Goal: Ask a question: Seek information or help from site administrators or community

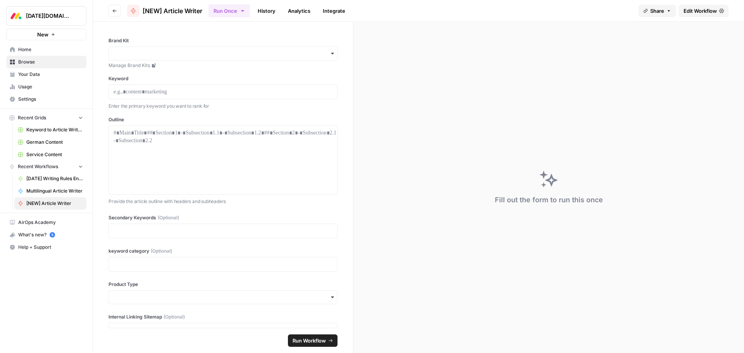
click at [696, 14] on span "Edit Workflow" at bounding box center [700, 11] width 33 height 8
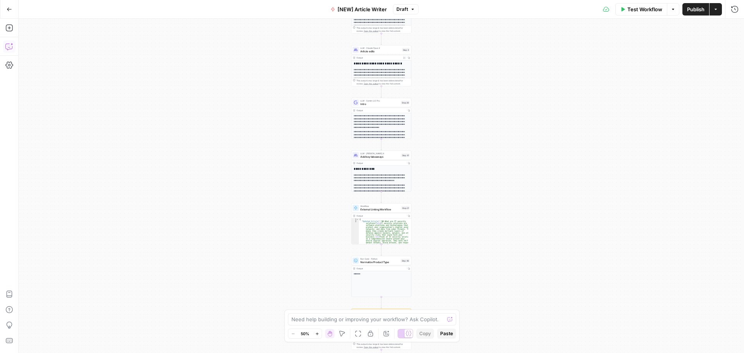
click at [11, 45] on icon "button" at bounding box center [9, 47] width 8 height 8
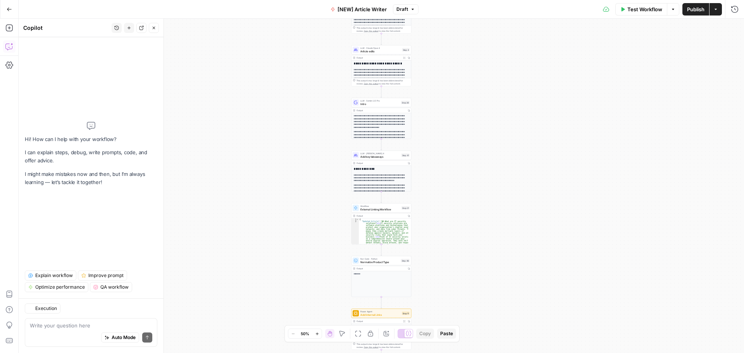
click at [72, 327] on textarea at bounding box center [91, 326] width 123 height 8
type textarea "how many steps are in this workflow?"
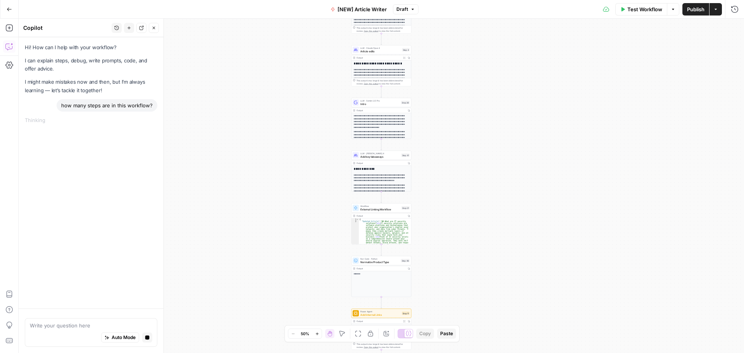
click at [87, 104] on div "how many steps are in this workflow?" at bounding box center [107, 105] width 101 height 12
copy div "how many steps are in this workflow?"
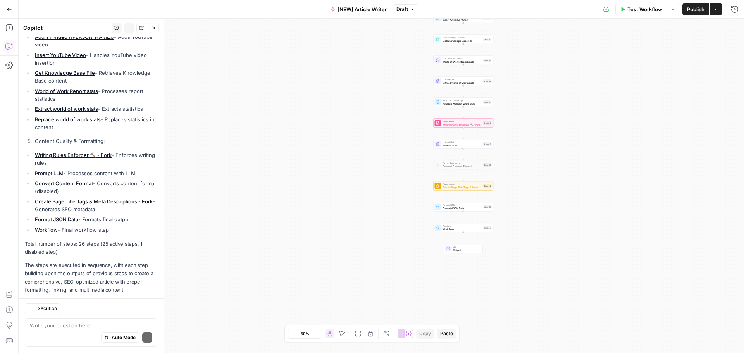
scroll to position [386, 0]
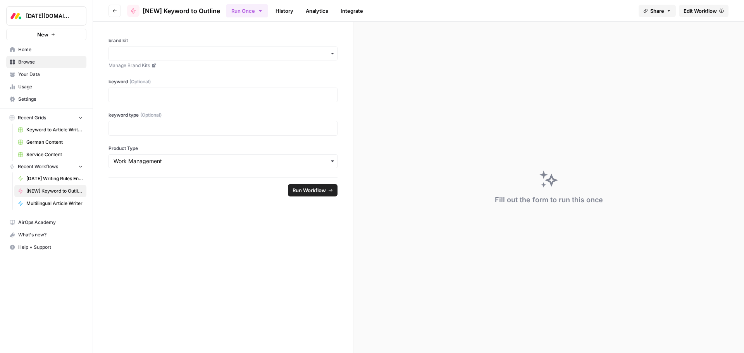
click at [691, 10] on span "Edit Workflow" at bounding box center [700, 11] width 33 height 8
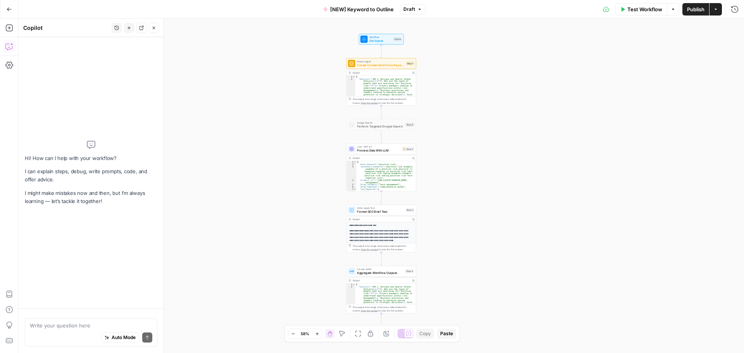
click at [78, 327] on textarea at bounding box center [91, 326] width 123 height 8
type textarea "how many steps are in this workflow?"
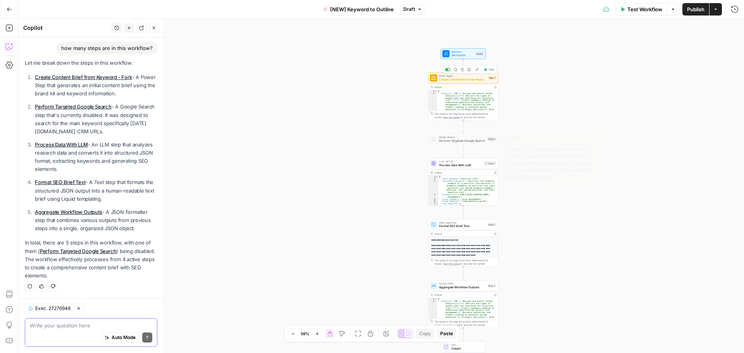
scroll to position [70, 0]
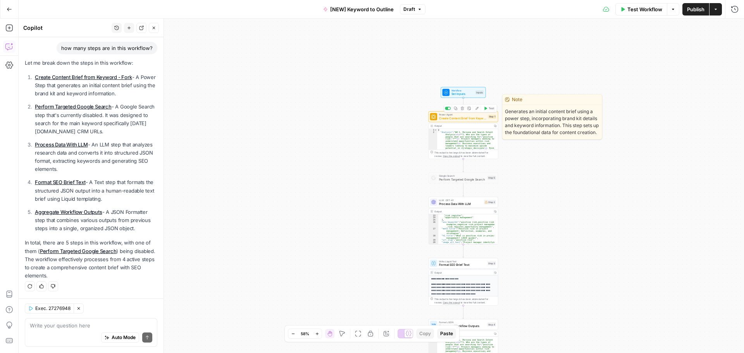
click at [471, 119] on span "Create Content Brief from Keyword - Fork" at bounding box center [462, 118] width 47 height 5
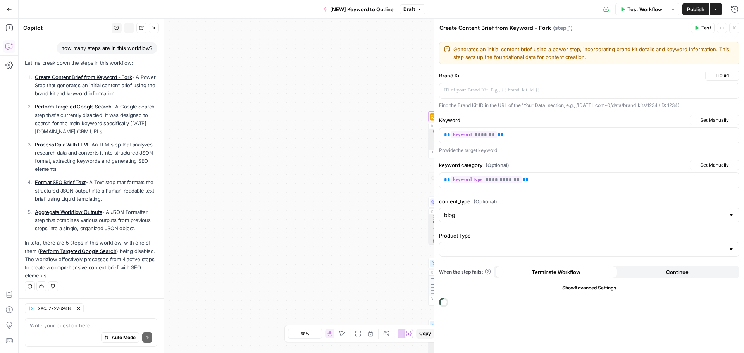
scroll to position [65, 0]
drag, startPoint x: 474, startPoint y: 302, endPoint x: 403, endPoint y: 261, distance: 82.0
click at [473, 302] on span "Edit Power Agent" at bounding box center [465, 304] width 42 height 8
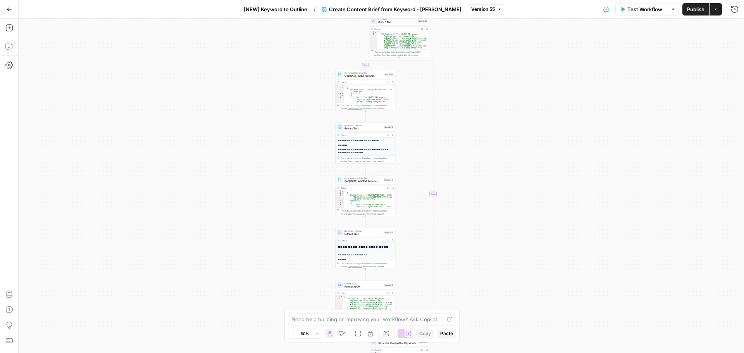
click at [7, 51] on button "Copilot" at bounding box center [9, 46] width 12 height 12
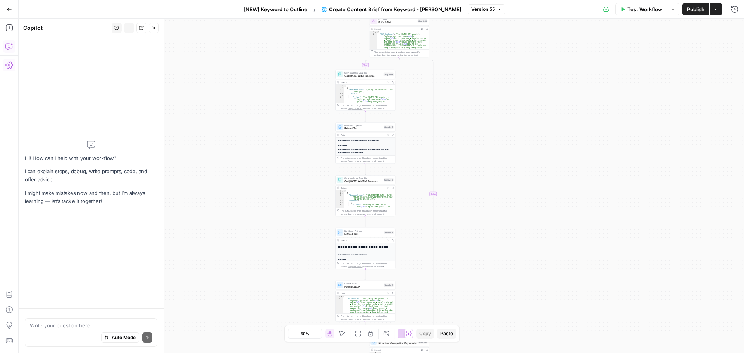
click at [63, 329] on textarea at bounding box center [91, 326] width 123 height 8
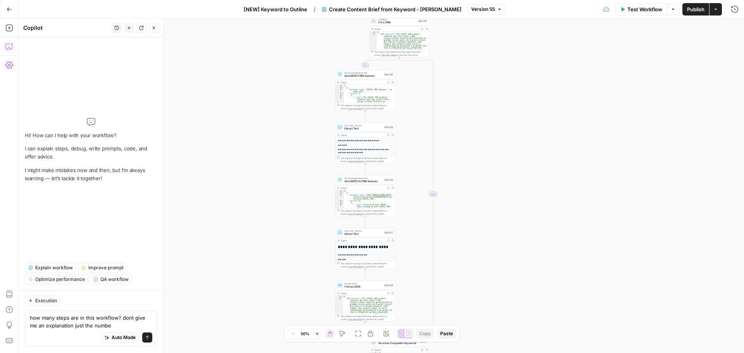
type textarea "how many steps are in this workflow? dont give me an explanation just the number"
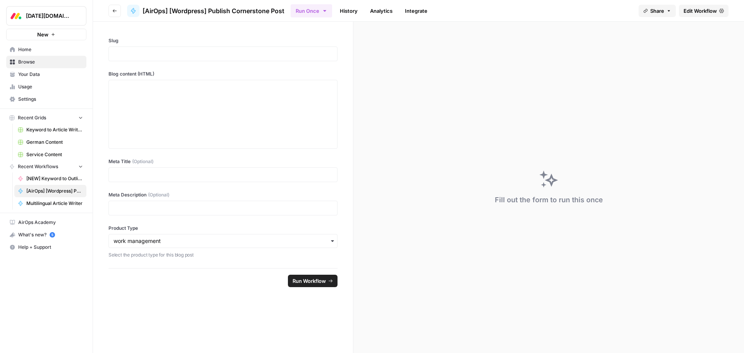
click at [706, 9] on span "Edit Workflow" at bounding box center [700, 11] width 33 height 8
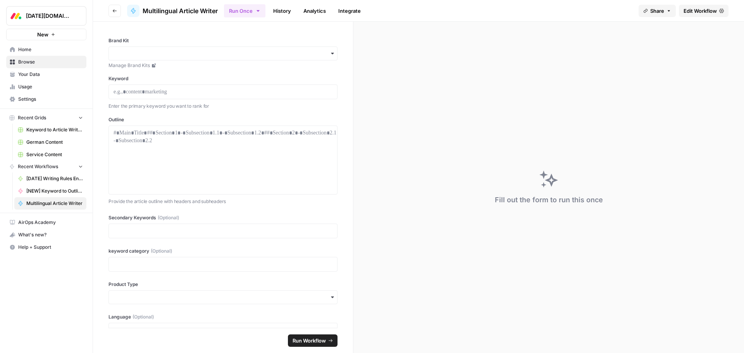
drag, startPoint x: 698, startPoint y: 10, endPoint x: 661, endPoint y: 10, distance: 36.8
click at [698, 10] on span "Edit Workflow" at bounding box center [700, 11] width 33 height 8
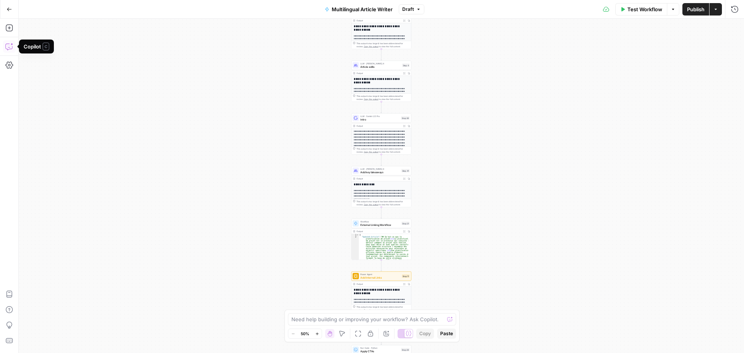
click at [8, 44] on icon "button" at bounding box center [9, 47] width 8 height 8
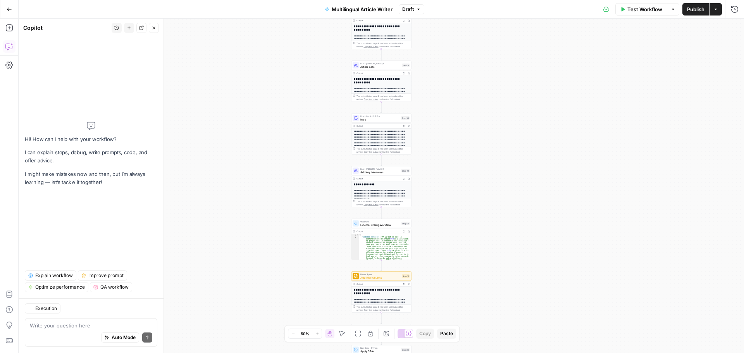
click at [83, 323] on textarea at bounding box center [91, 326] width 123 height 8
type textarea "how many steps are in this workflow? dont give me an explanation just the number"
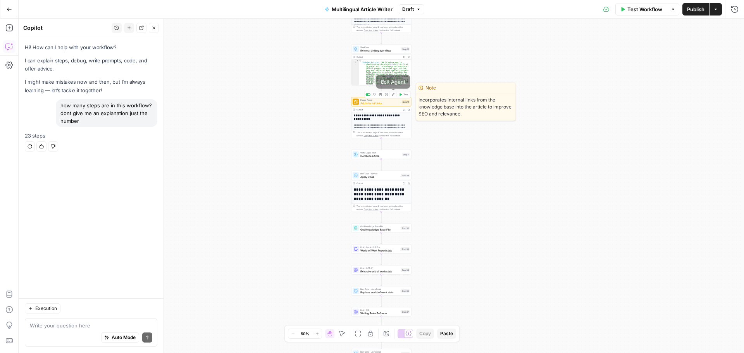
click at [393, 95] on icon "button" at bounding box center [393, 94] width 2 height 2
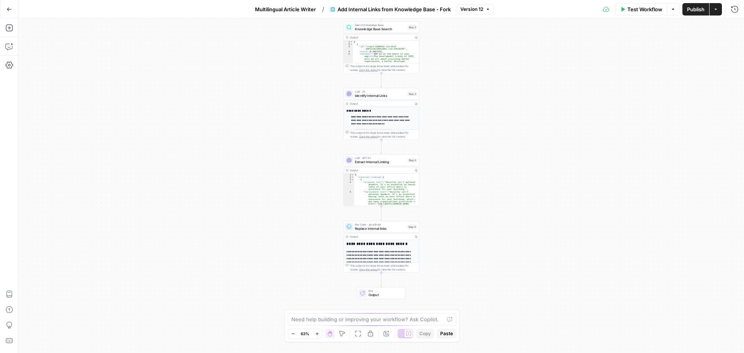
click at [13, 11] on button "Go Back" at bounding box center [9, 9] width 14 height 14
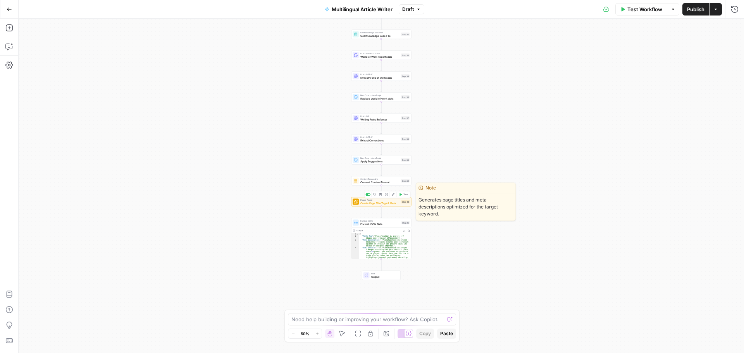
click at [393, 195] on icon "button" at bounding box center [393, 194] width 3 height 3
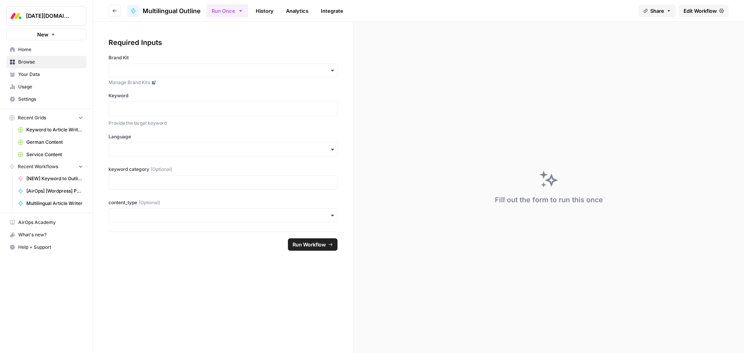
click at [702, 12] on span "Edit Workflow" at bounding box center [700, 11] width 33 height 8
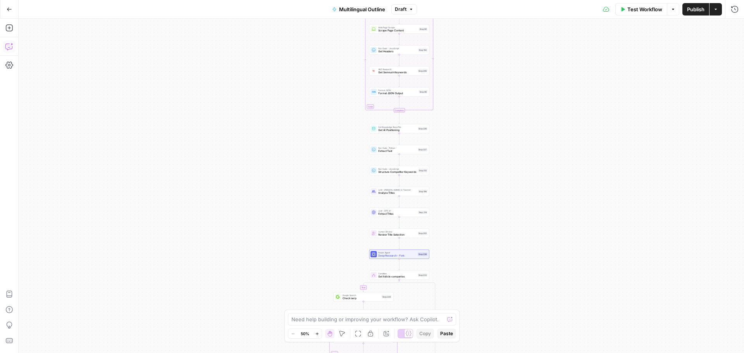
click at [7, 47] on icon "button" at bounding box center [9, 47] width 8 height 8
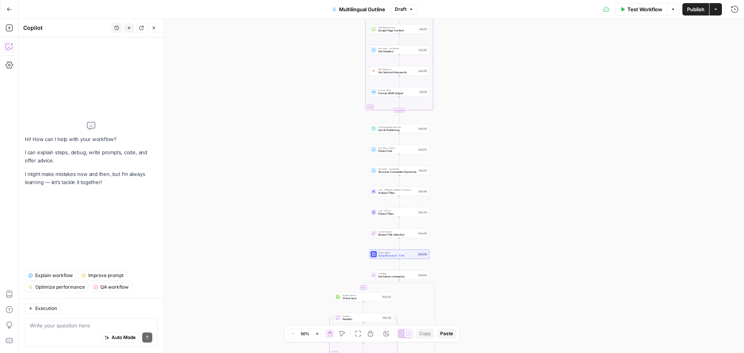
click at [72, 328] on textarea at bounding box center [91, 326] width 123 height 8
type textarea "how many steps are in this workflow? dont give me an explanation just the number"
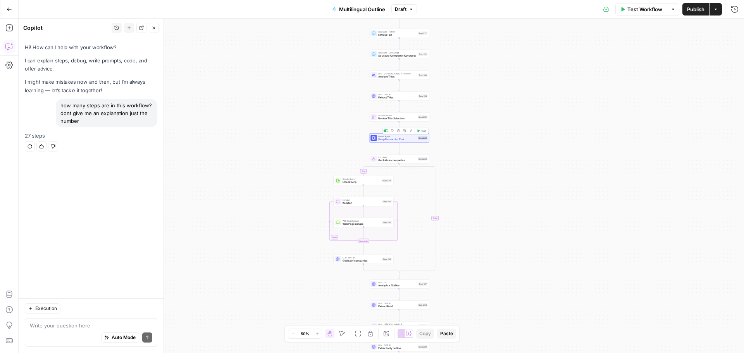
click at [400, 140] on span "Deep Research - Fork" at bounding box center [397, 140] width 38 height 4
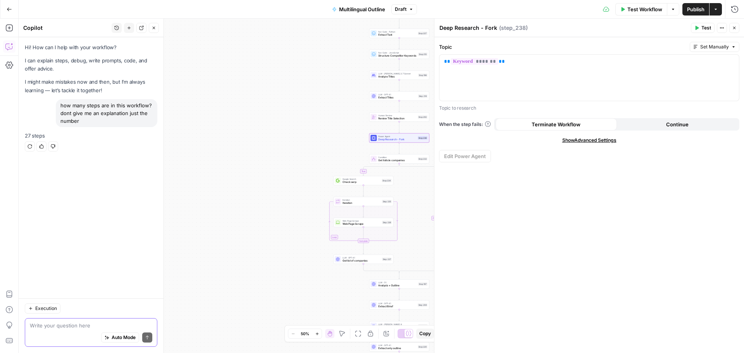
click at [75, 324] on textarea at bounding box center [91, 326] width 123 height 8
type textarea "how many steps does step 238 have within it?"
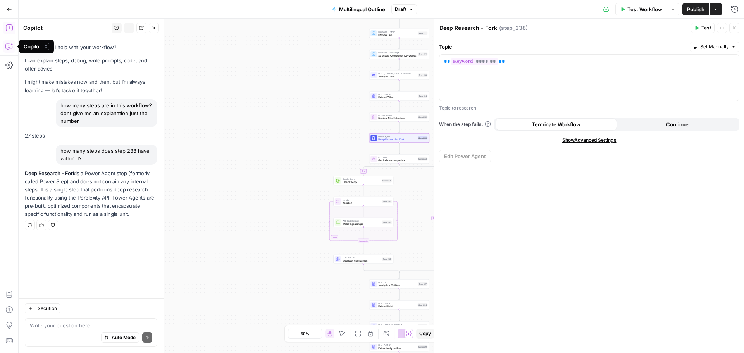
click at [8, 26] on icon "button" at bounding box center [9, 28] width 8 height 8
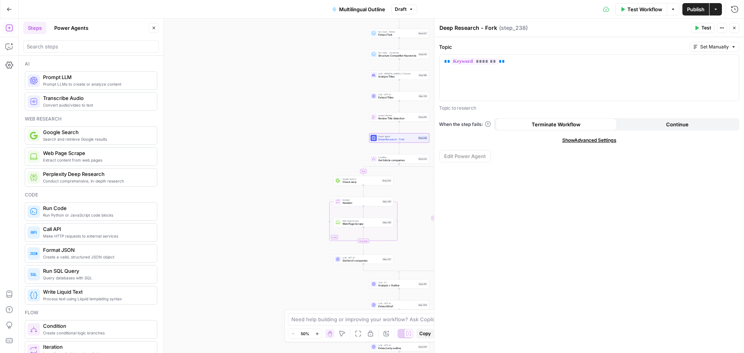
click at [86, 26] on button "Power Agents" at bounding box center [71, 28] width 43 height 12
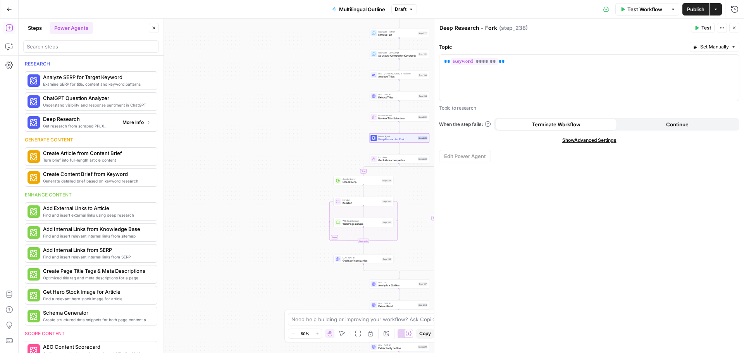
click at [138, 121] on button "More Info" at bounding box center [136, 122] width 35 height 10
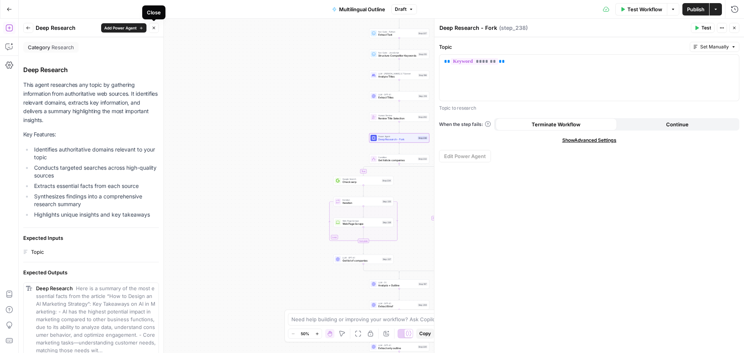
click at [151, 26] on button "Close" at bounding box center [154, 28] width 10 height 10
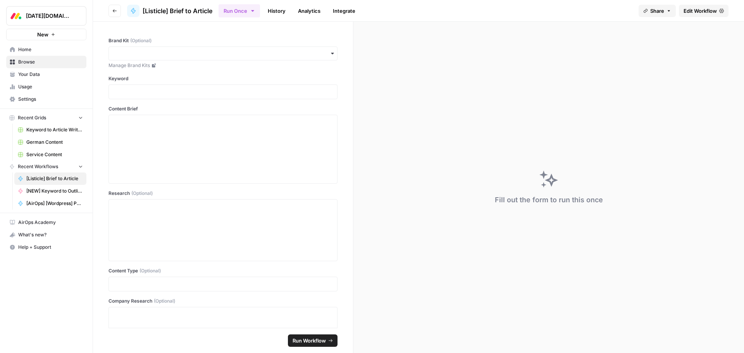
click at [702, 13] on span "Edit Workflow" at bounding box center [700, 11] width 33 height 8
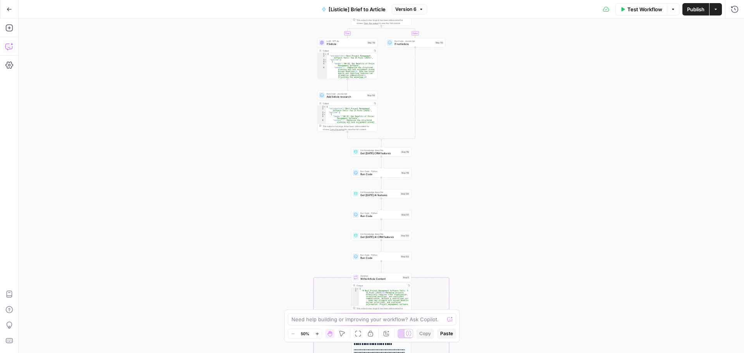
click at [10, 49] on icon "button" at bounding box center [8, 47] width 7 height 6
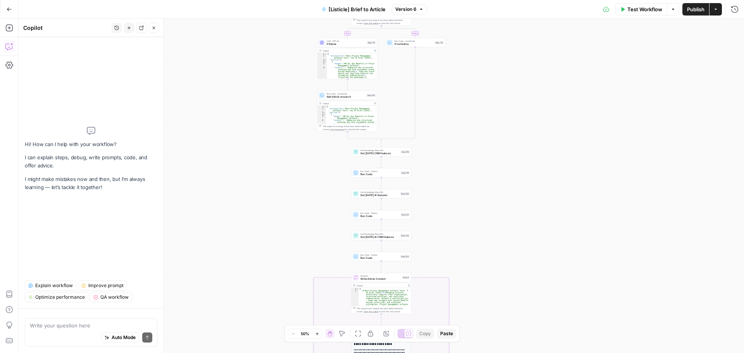
click at [86, 328] on textarea at bounding box center [91, 326] width 123 height 8
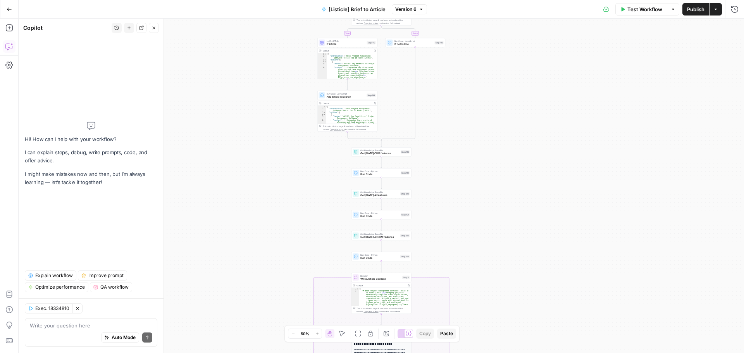
type textarea "how many steps are in this workflow? dont give me an explanation just the number"
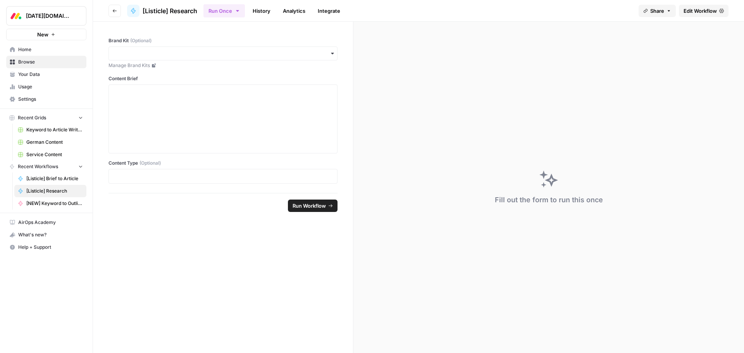
click at [705, 11] on span "Edit Workflow" at bounding box center [700, 11] width 33 height 8
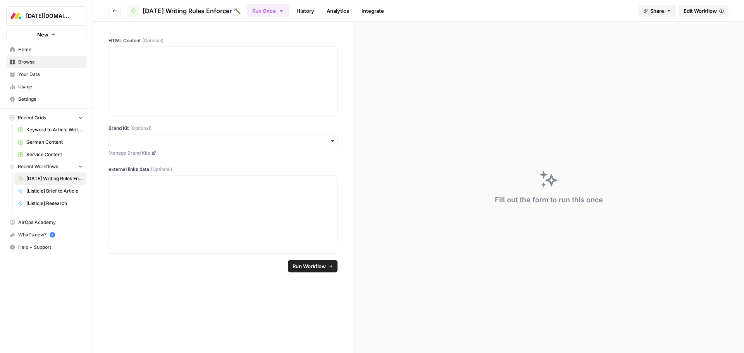
click at [692, 10] on span "Edit Workflow" at bounding box center [700, 11] width 33 height 8
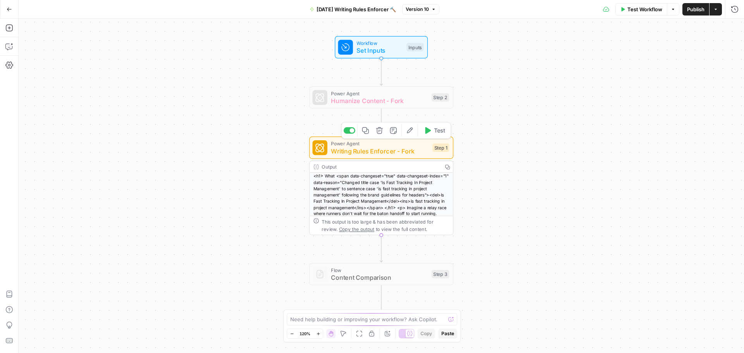
click at [412, 134] on icon "button" at bounding box center [409, 130] width 7 height 7
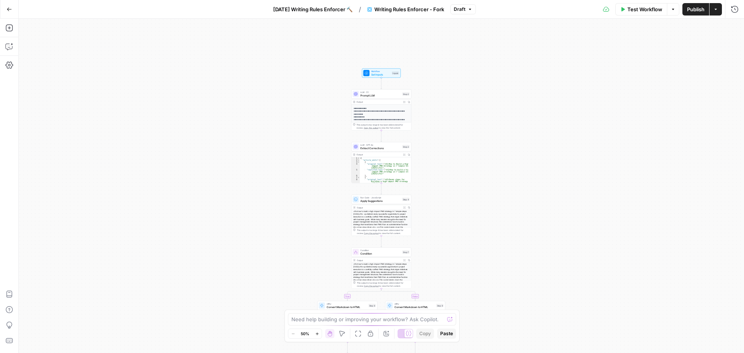
scroll to position [78, 0]
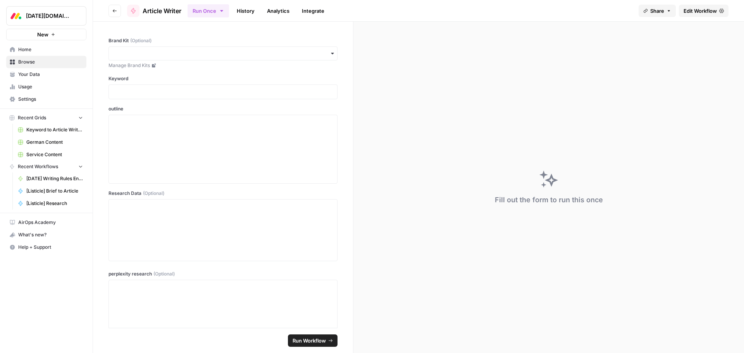
click at [696, 14] on span "Edit Workflow" at bounding box center [700, 11] width 33 height 8
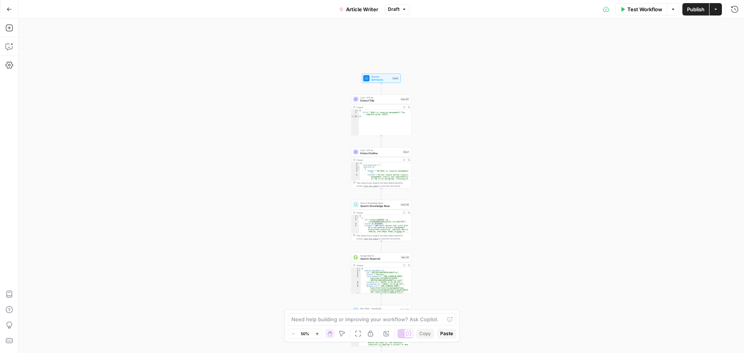
click at [399, 9] on span "Draft" at bounding box center [394, 9] width 12 height 7
click at [14, 48] on button "Copilot" at bounding box center [9, 46] width 12 height 12
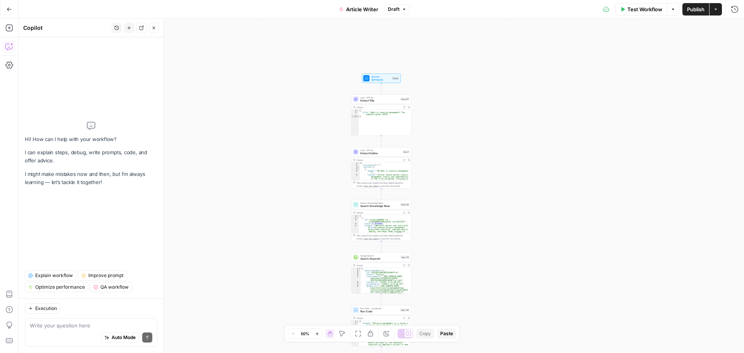
click at [95, 319] on div "Write your question here Auto Mode Send" at bounding box center [91, 332] width 133 height 29
paste textarea "how many steps are in this workflow? dont give me an explanation just the number"
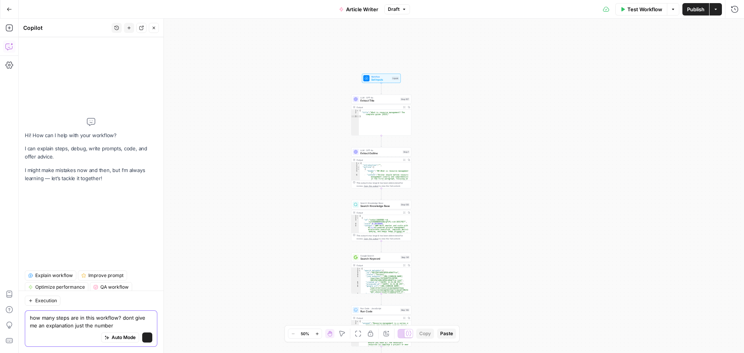
type textarea "how many steps are in this workflow? dont give me an explanation just the number"
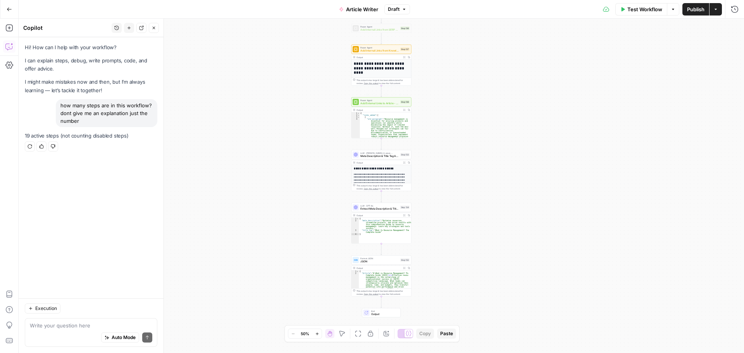
click at [387, 103] on span "Add External Links to Article - Fork" at bounding box center [380, 104] width 38 height 4
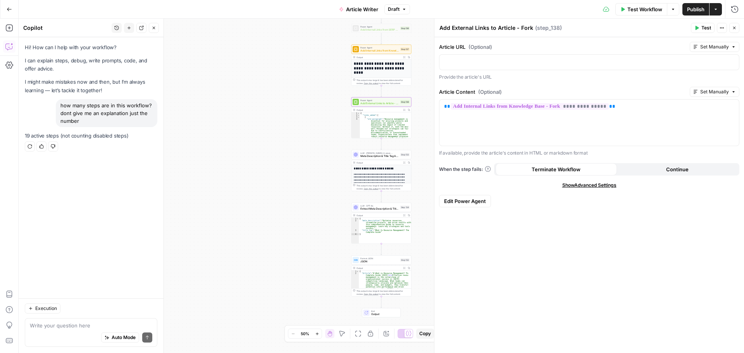
click at [478, 197] on span "Edit Power Agent" at bounding box center [465, 201] width 42 height 8
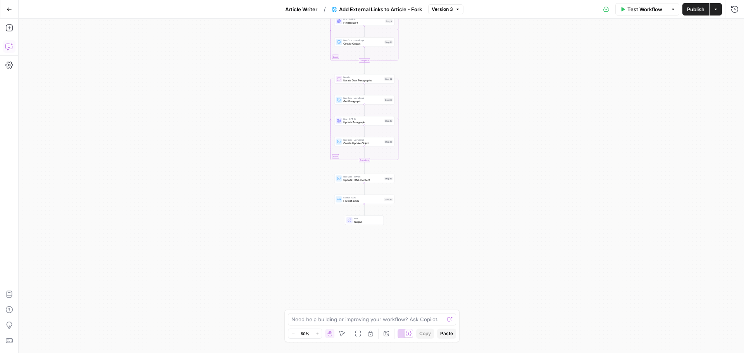
click at [13, 49] on icon "button" at bounding box center [9, 47] width 8 height 8
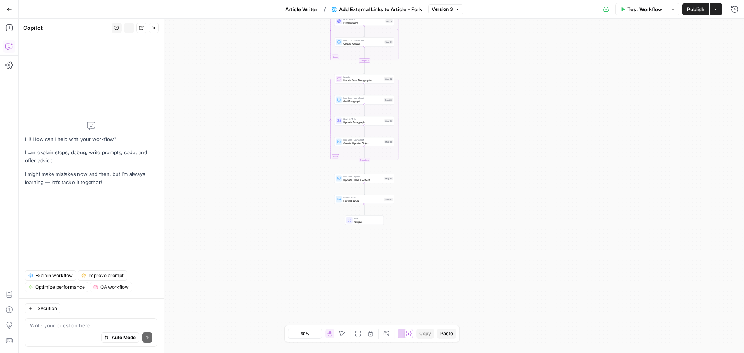
type textarea "how many steps are in this workflow? dont give me an explanation just the number"
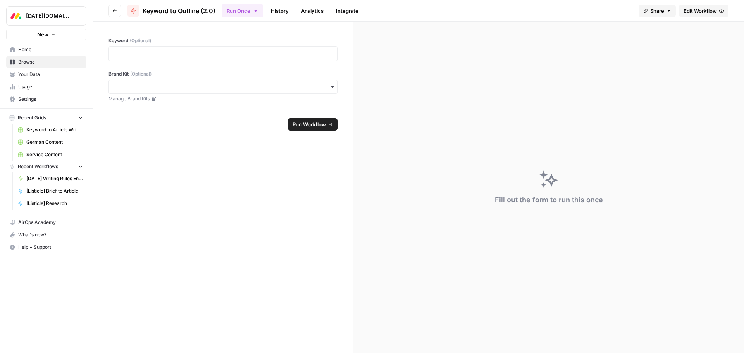
click at [701, 13] on span "Edit Workflow" at bounding box center [700, 11] width 33 height 8
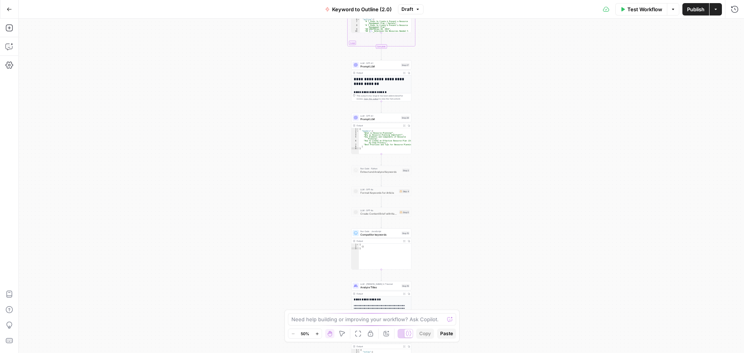
drag, startPoint x: 219, startPoint y: 173, endPoint x: 232, endPoint y: 215, distance: 44.5
click at [229, 216] on div "Workflow Set Inputs Inputs Power Agent Keyword to SERP Research Step 1 Google S…" at bounding box center [382, 186] width 726 height 335
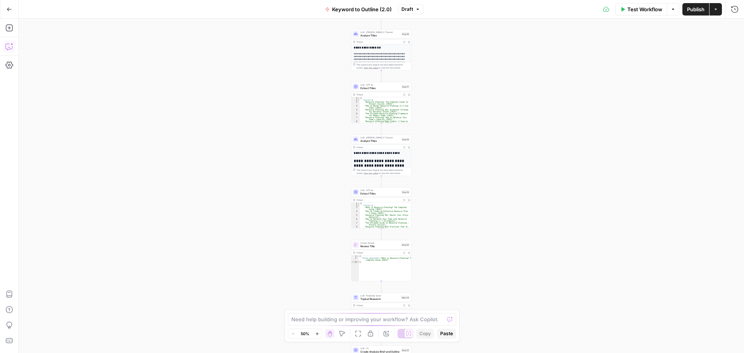
click at [4, 45] on button "Copilot" at bounding box center [9, 46] width 12 height 12
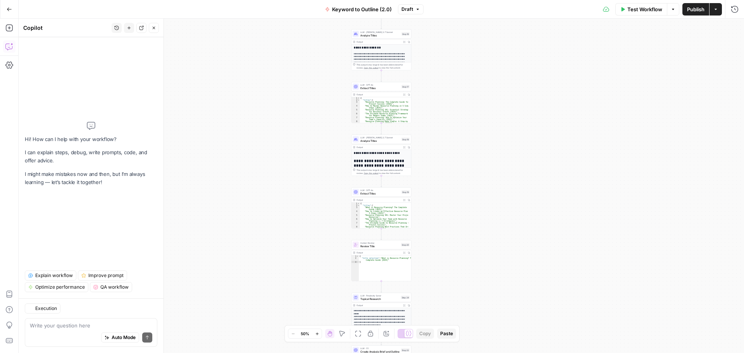
click at [88, 325] on textarea at bounding box center [91, 326] width 123 height 8
type textarea "how many steps are in this workflow? dont give me an explanation just the number"
